Goal: Task Accomplishment & Management: Use online tool/utility

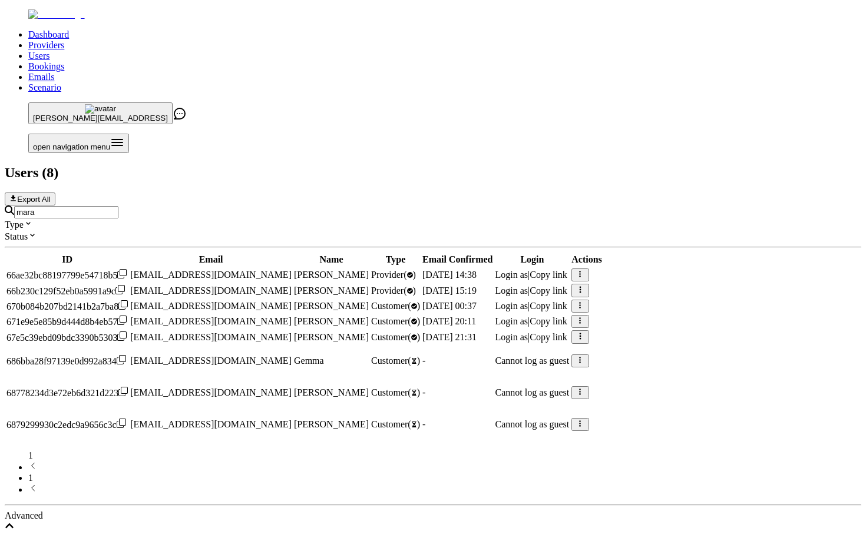
click at [118, 206] on input "mara" at bounding box center [66, 212] width 104 height 12
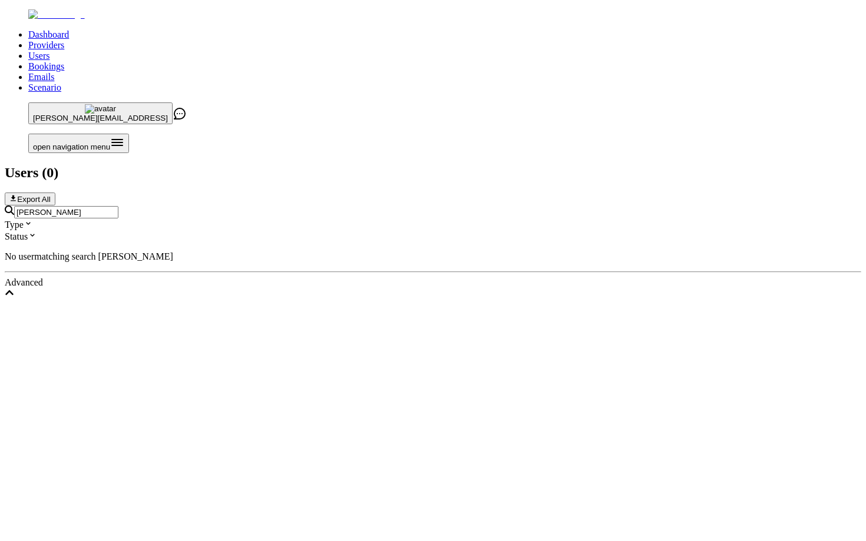
click at [118, 206] on input "[PERSON_NAME]" at bounding box center [66, 212] width 104 height 12
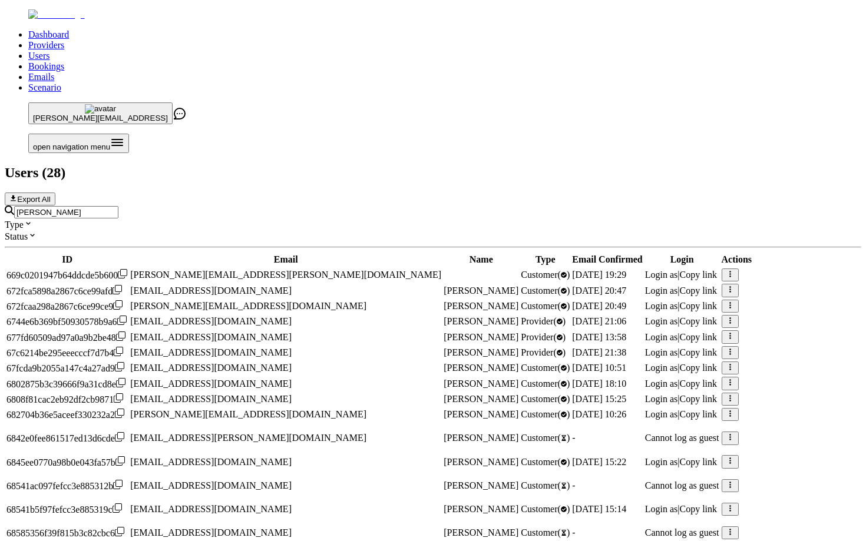
scroll to position [18, 0]
type input "[PERSON_NAME]"
click at [645, 347] on span "Login as" at bounding box center [661, 352] width 33 height 10
click at [118, 206] on input "[PERSON_NAME]" at bounding box center [66, 212] width 104 height 12
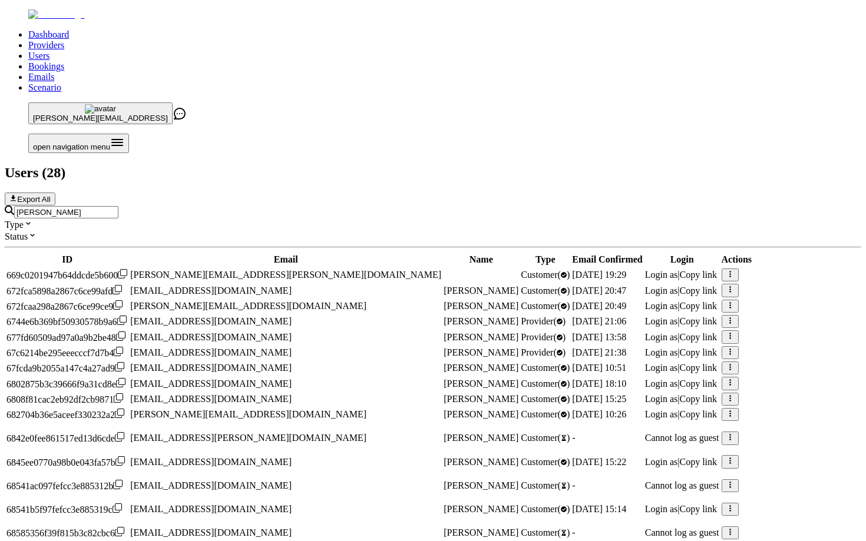
click at [118, 206] on input "[PERSON_NAME]" at bounding box center [66, 212] width 104 height 12
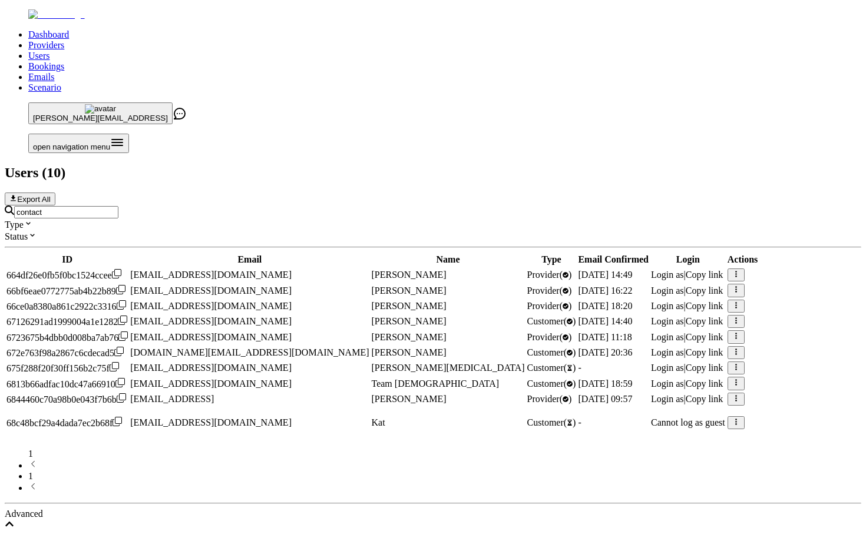
click at [651, 404] on span "Login as" at bounding box center [667, 399] width 33 height 10
click at [118, 206] on input "contact" at bounding box center [66, 212] width 104 height 12
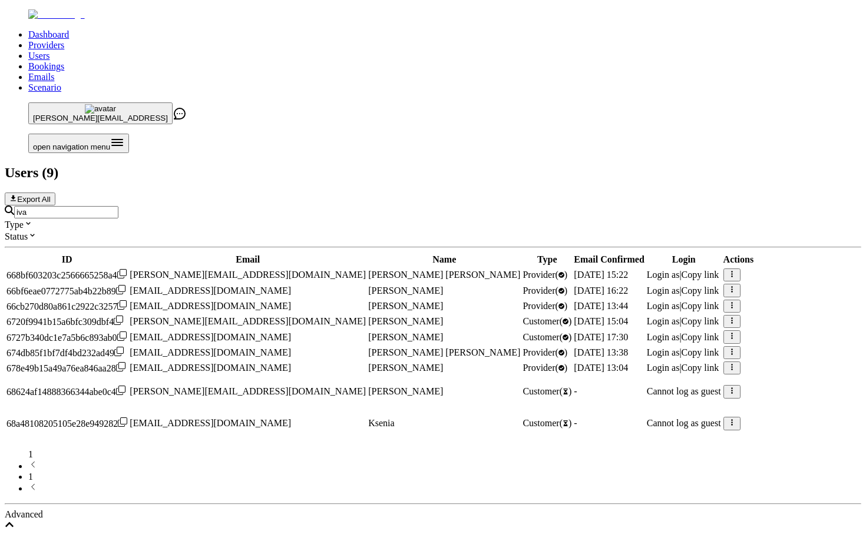
type input "iva"
click at [647, 373] on span "Login as" at bounding box center [663, 368] width 33 height 10
